Goal: Task Accomplishment & Management: Use online tool/utility

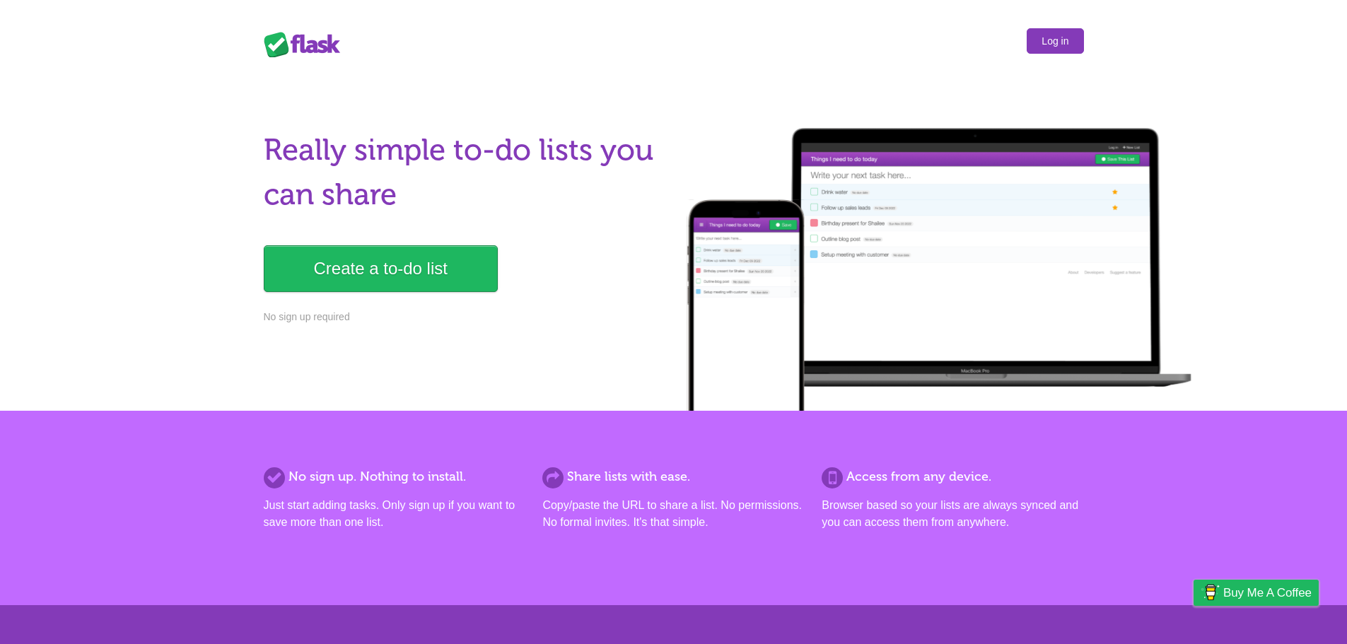
click at [1041, 53] on link "Log in" at bounding box center [1055, 40] width 57 height 25
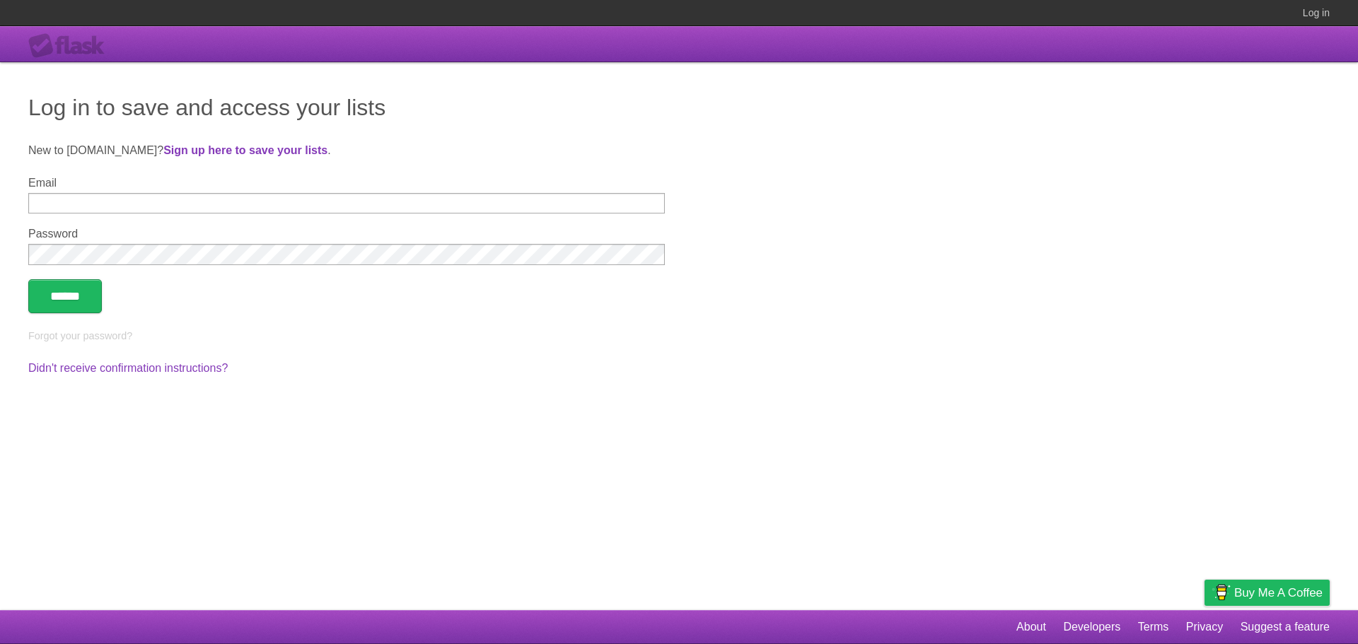
type input "**********"
click at [69, 306] on input "******" at bounding box center [65, 296] width 74 height 34
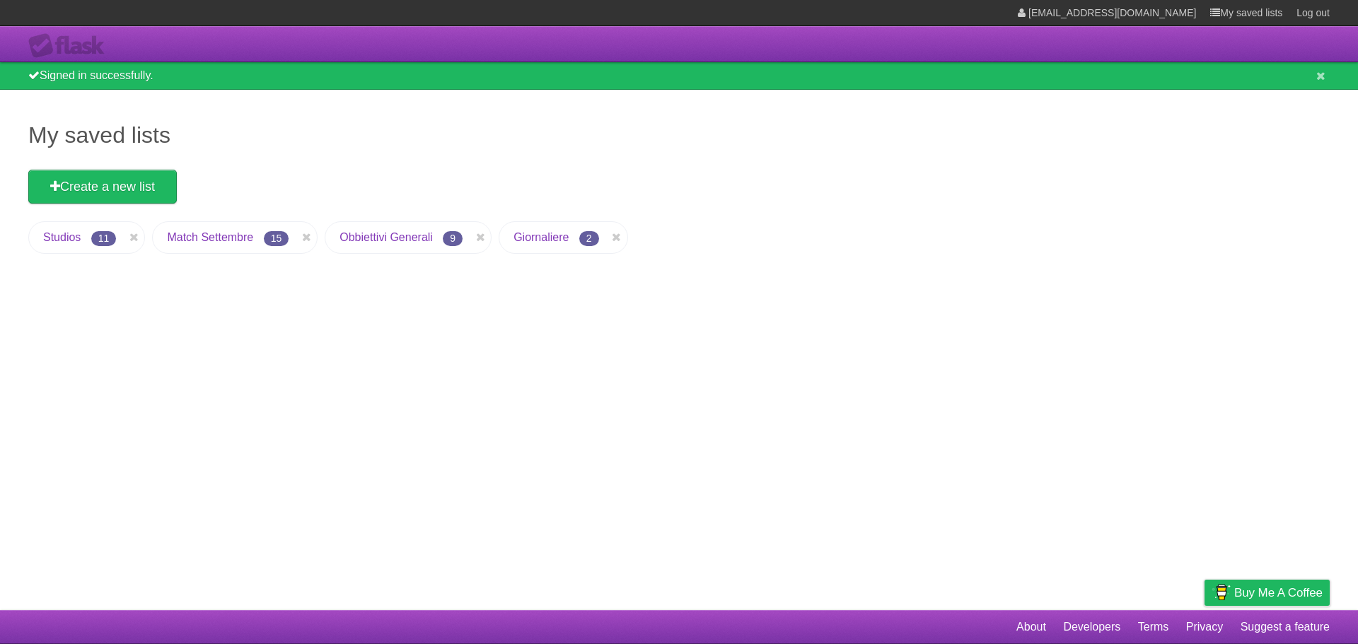
click at [526, 238] on link "Giornaliere" at bounding box center [541, 237] width 55 height 12
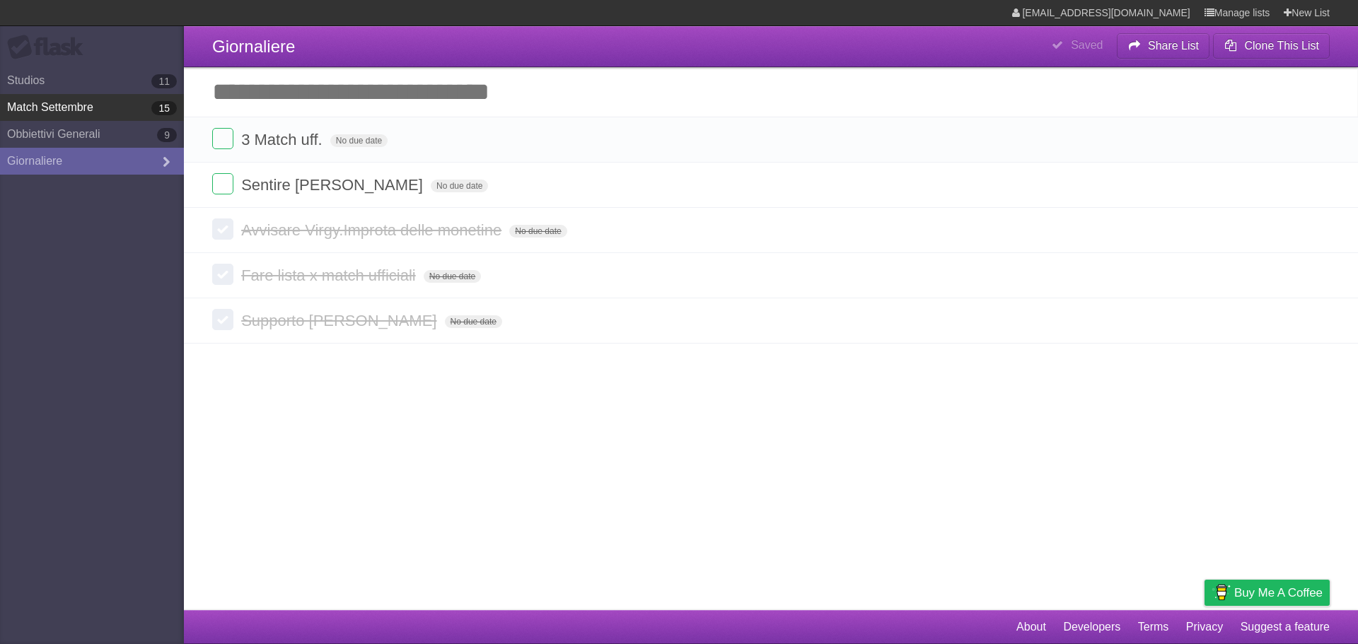
click at [91, 108] on link "Match Settembre 15" at bounding box center [92, 107] width 184 height 27
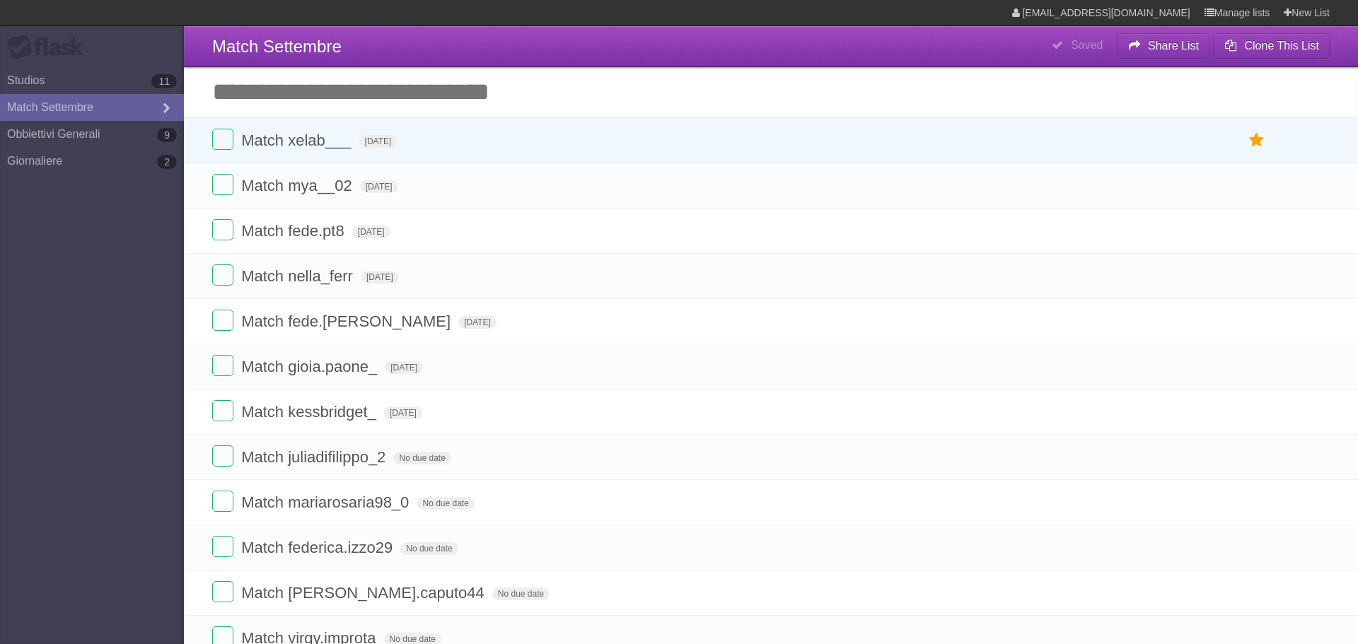
type span "Mon Sep 15 2025"
type span "Tue Sep 16 2025"
type span "Wed Sep 17 2025"
type span "Thu Sep 18 2025"
type span "Sun Sep 21 2025"
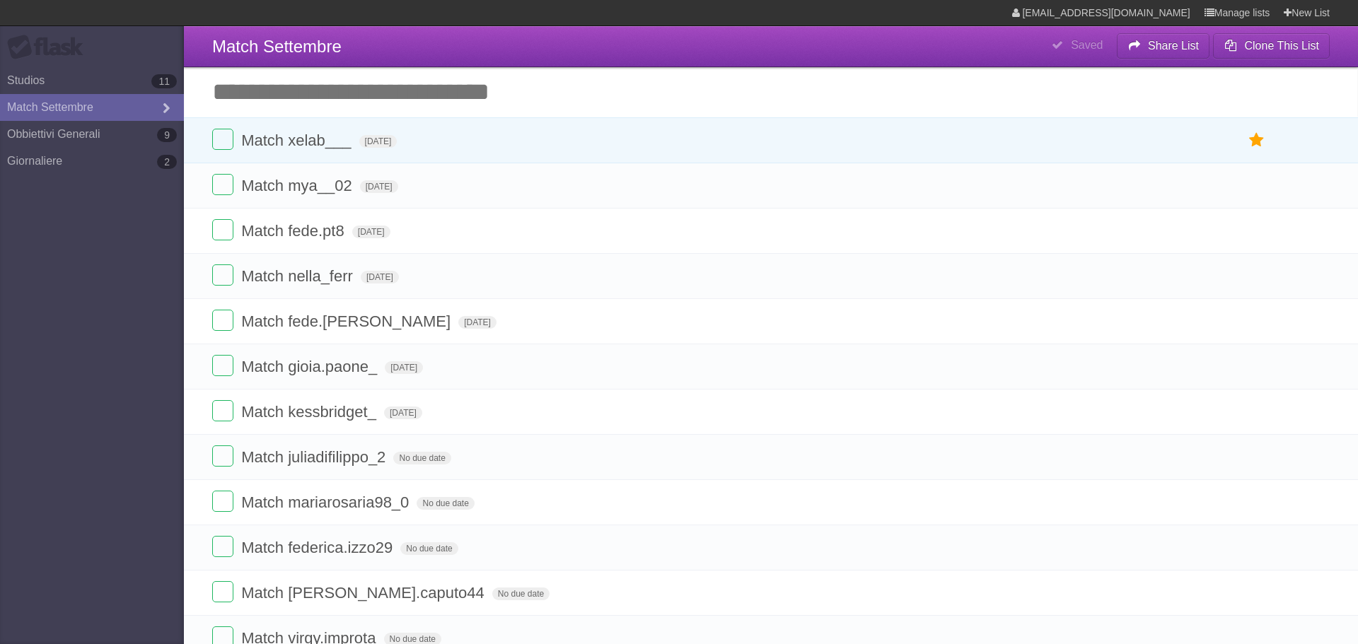
type span "Sun Sep 21 2025"
type span "Tue Sep 30 2025"
type span "Fri Sep 26 2025"
type span "Tue Sep 09 2025"
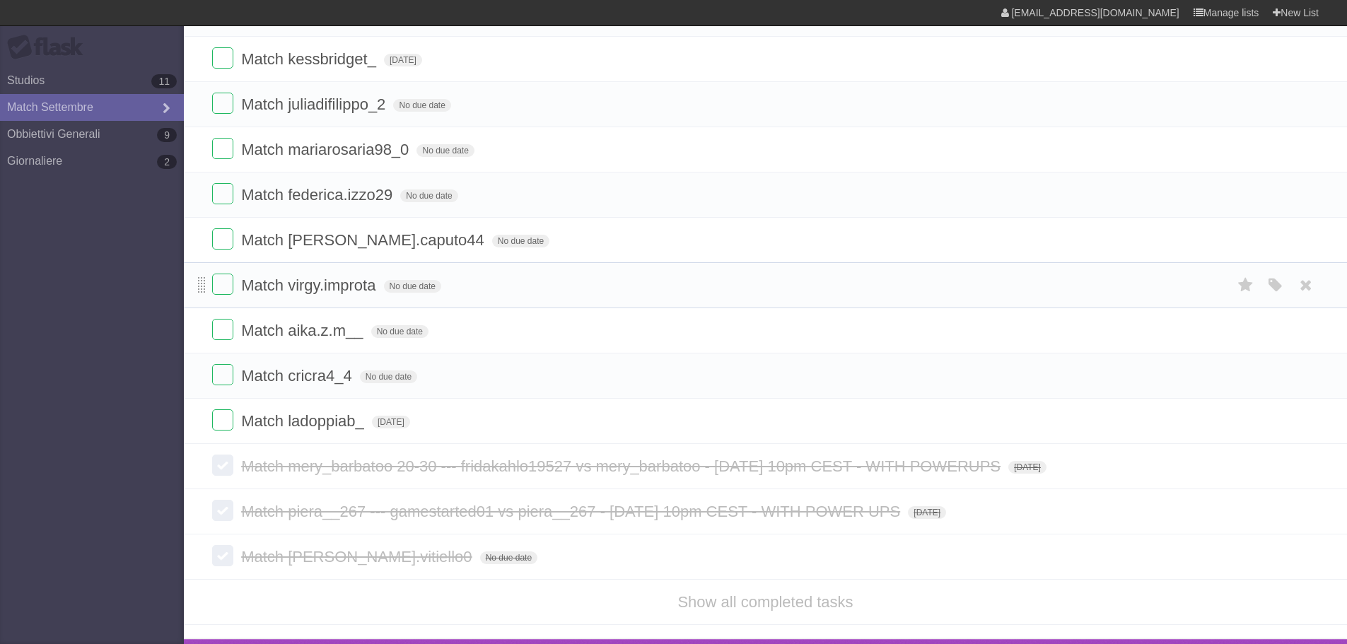
scroll to position [354, 0]
drag, startPoint x: 206, startPoint y: 424, endPoint x: 199, endPoint y: 417, distance: 10.1
click at [201, 407] on li "Match ladoppiab_ Tue Sep 30 2025 White Red Blue Green Purple Orange" at bounding box center [766, 421] width 1164 height 46
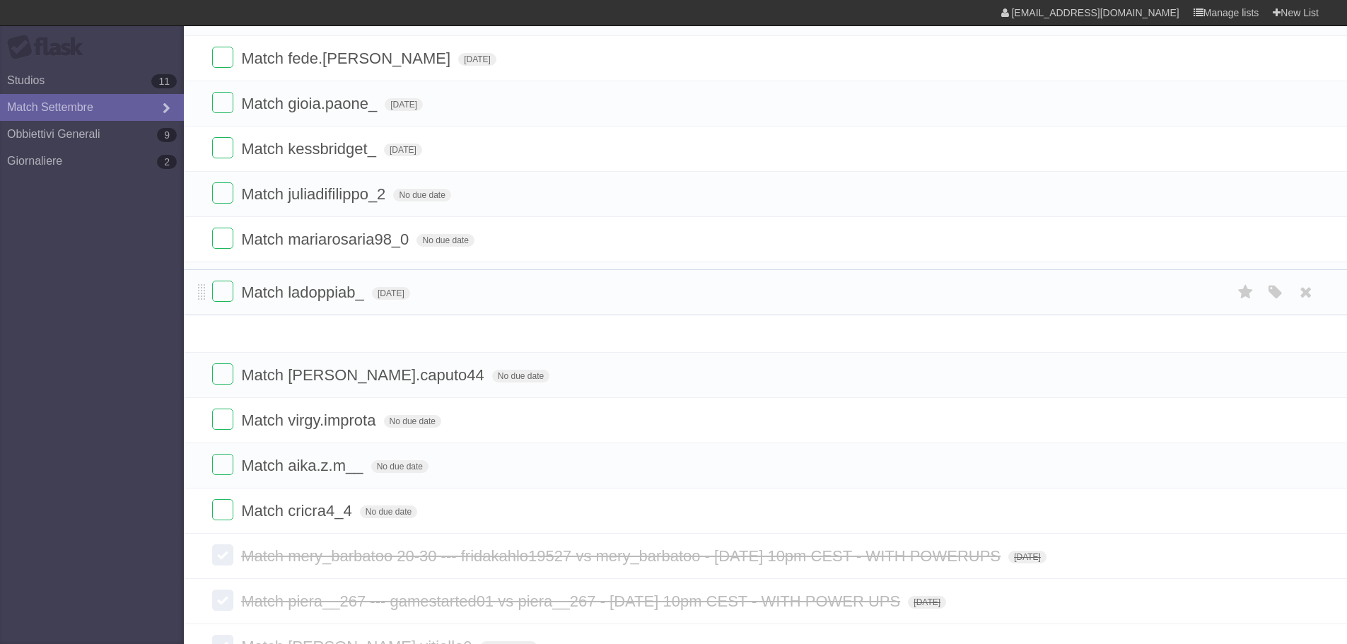
scroll to position [126, 0]
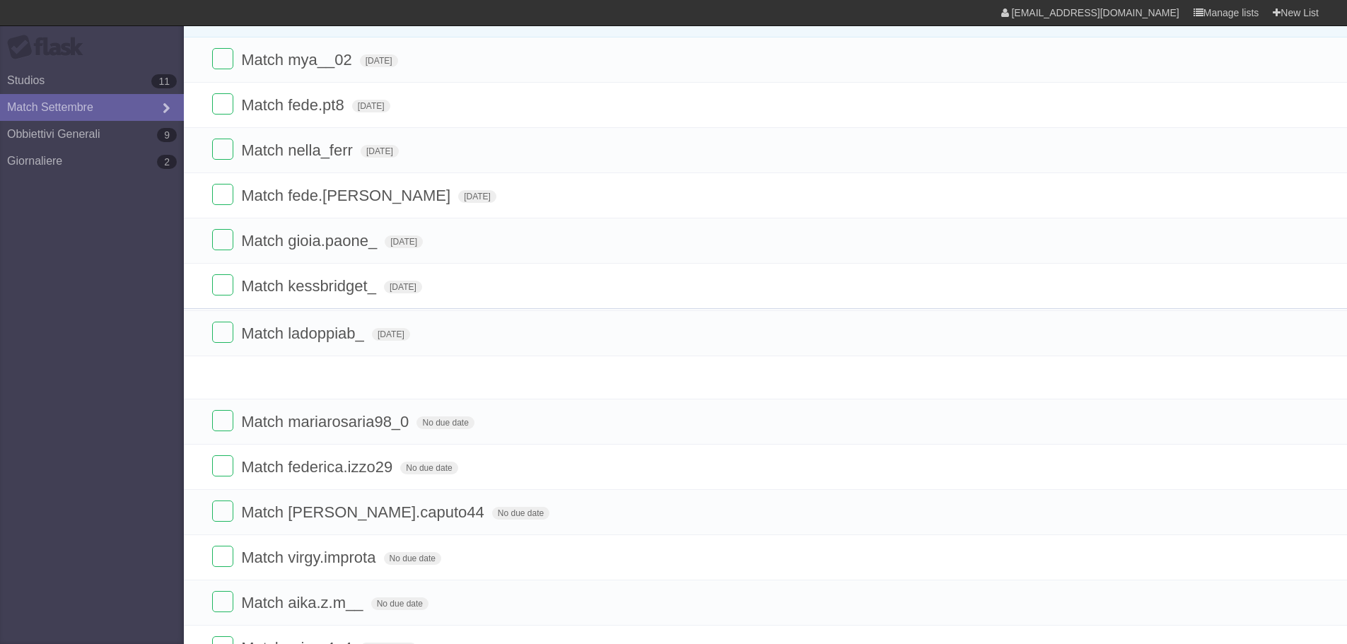
drag, startPoint x: 199, startPoint y: 424, endPoint x: 201, endPoint y: 336, distance: 88.4
click at [201, 336] on span at bounding box center [202, 331] width 8 height 17
